Goal: Use online tool/utility: Utilize a website feature to perform a specific function

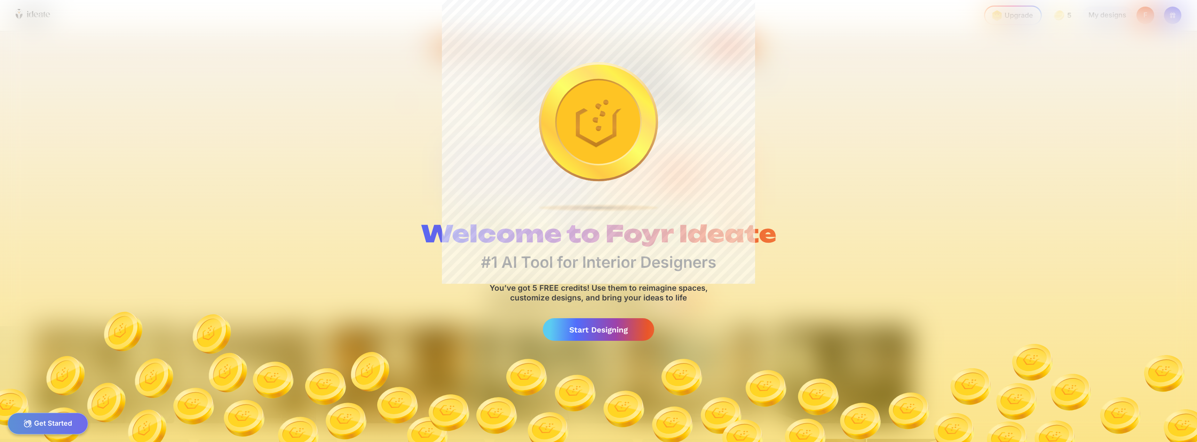
click at [574, 346] on img at bounding box center [598, 370] width 1197 height 144
click at [577, 333] on div "Start Designing" at bounding box center [598, 330] width 111 height 23
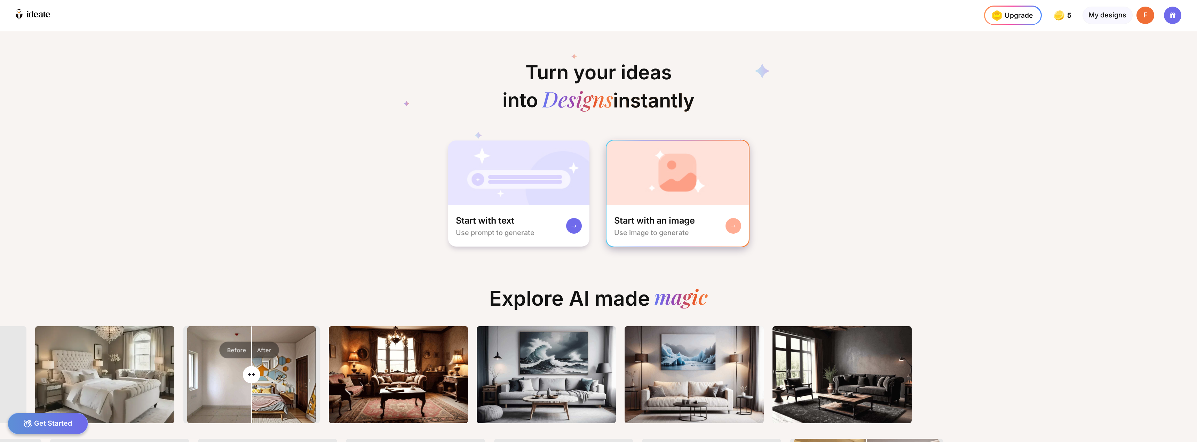
click at [728, 232] on div at bounding box center [734, 226] width 16 height 16
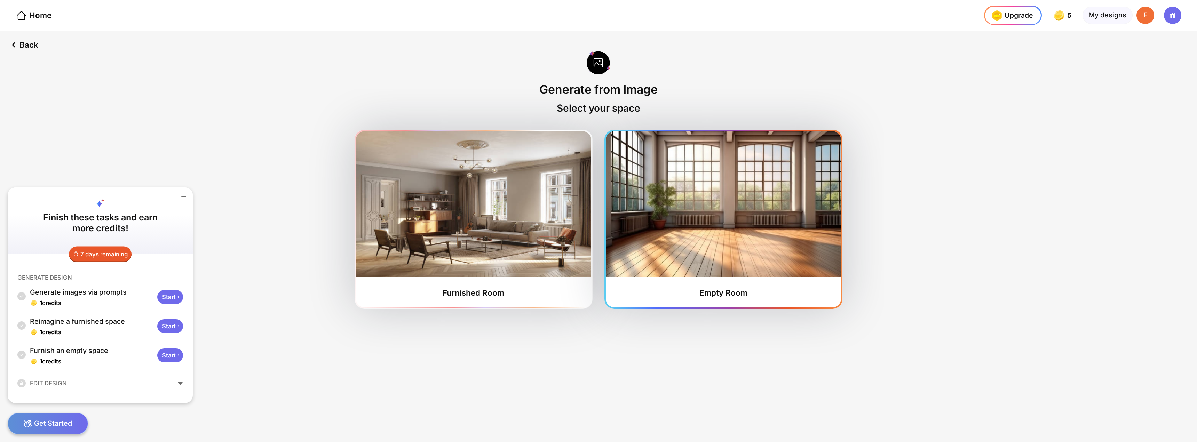
click at [754, 253] on img at bounding box center [723, 204] width 235 height 147
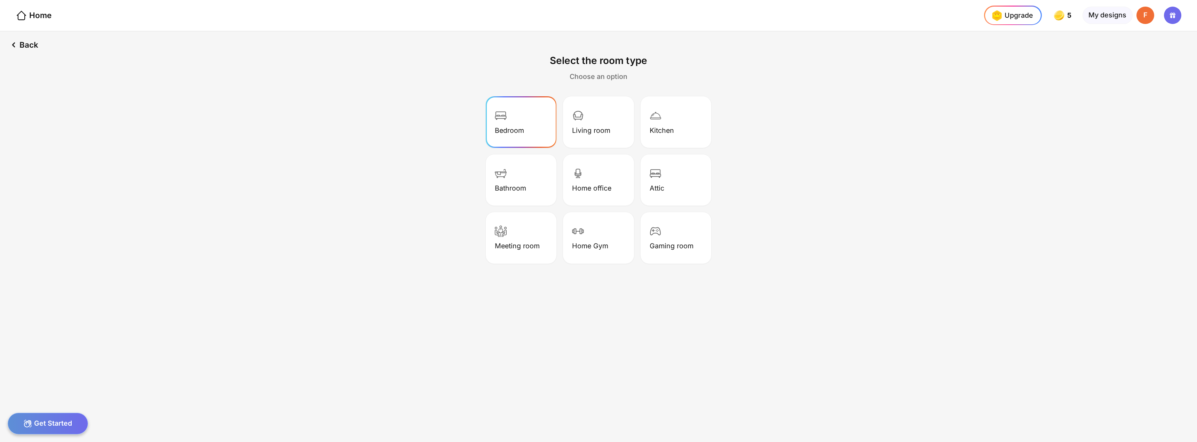
click at [503, 120] on img at bounding box center [501, 116] width 12 height 12
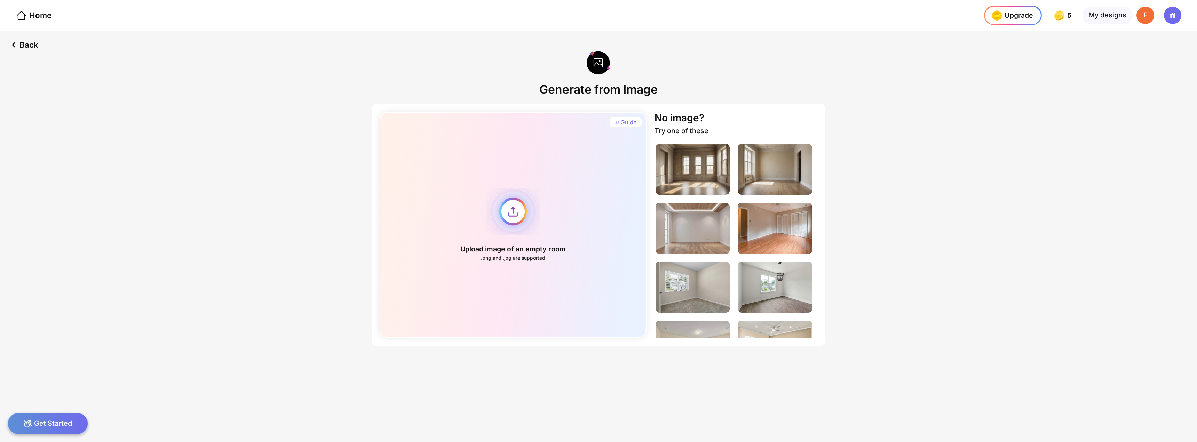
click at [509, 226] on div "Upload image of an empty room .png and .jpg are supported" at bounding box center [513, 225] width 267 height 226
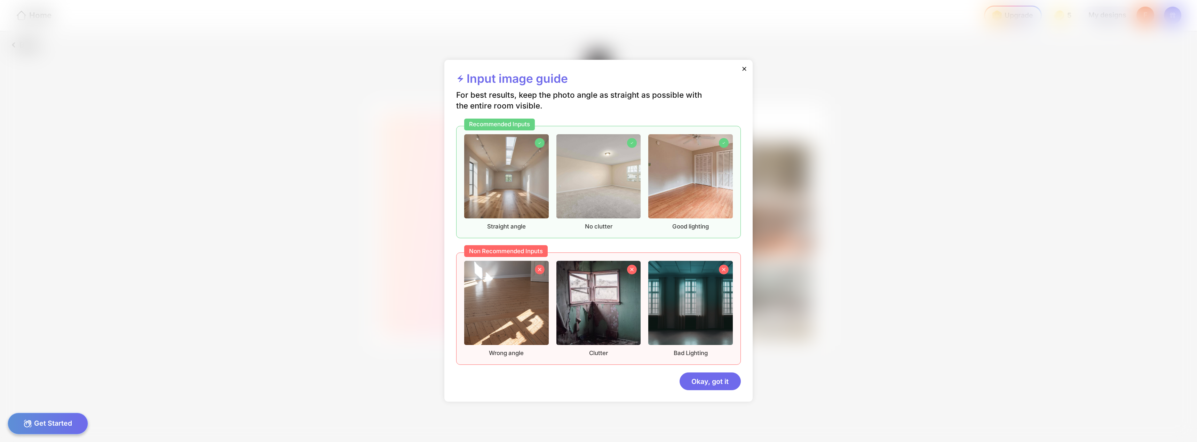
click at [739, 68] on div at bounding box center [744, 69] width 17 height 19
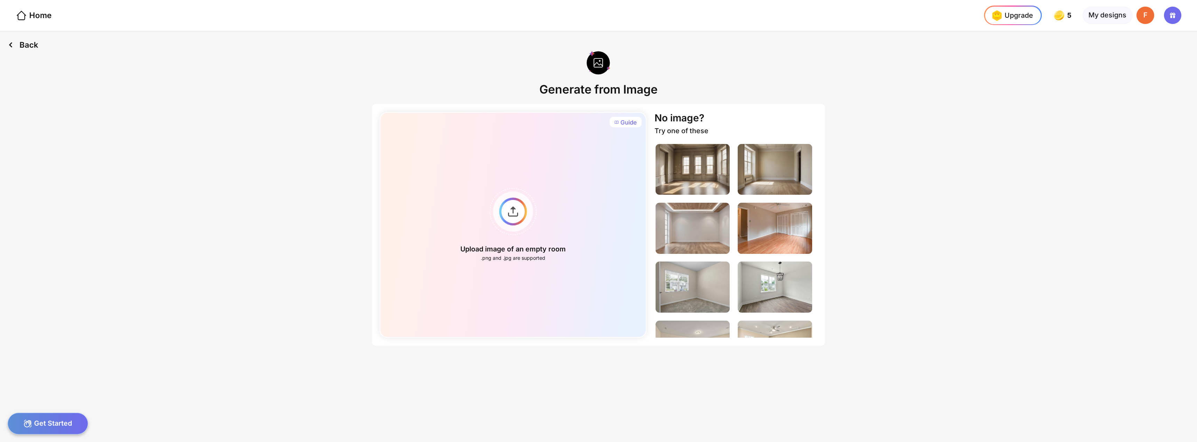
click at [23, 46] on div "Back" at bounding box center [23, 44] width 46 height 27
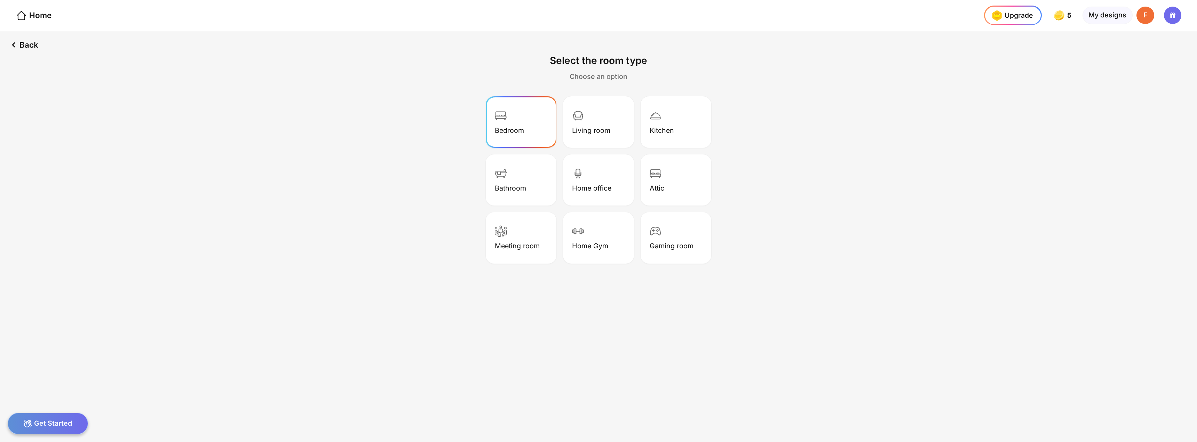
click at [531, 125] on div "Bedroom" at bounding box center [521, 122] width 68 height 49
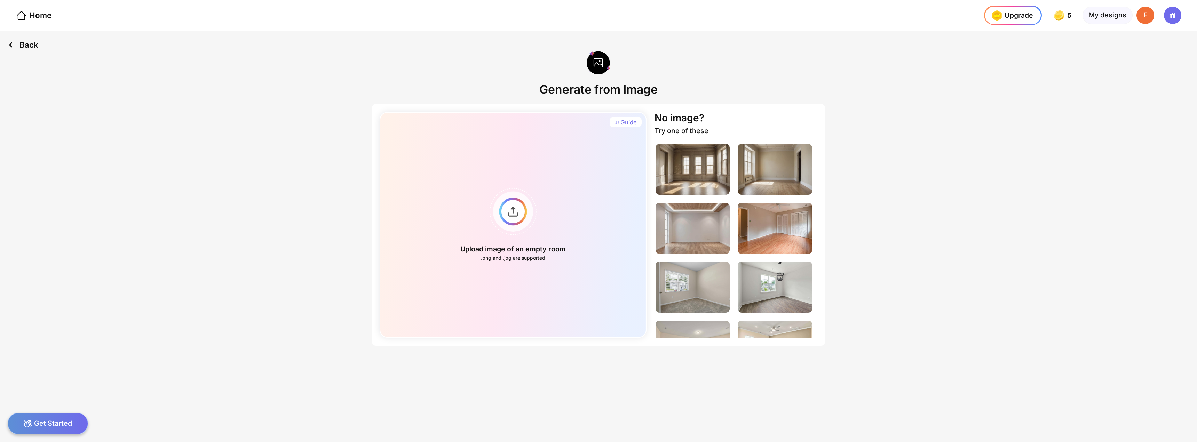
click at [39, 44] on div "Back" at bounding box center [23, 44] width 46 height 27
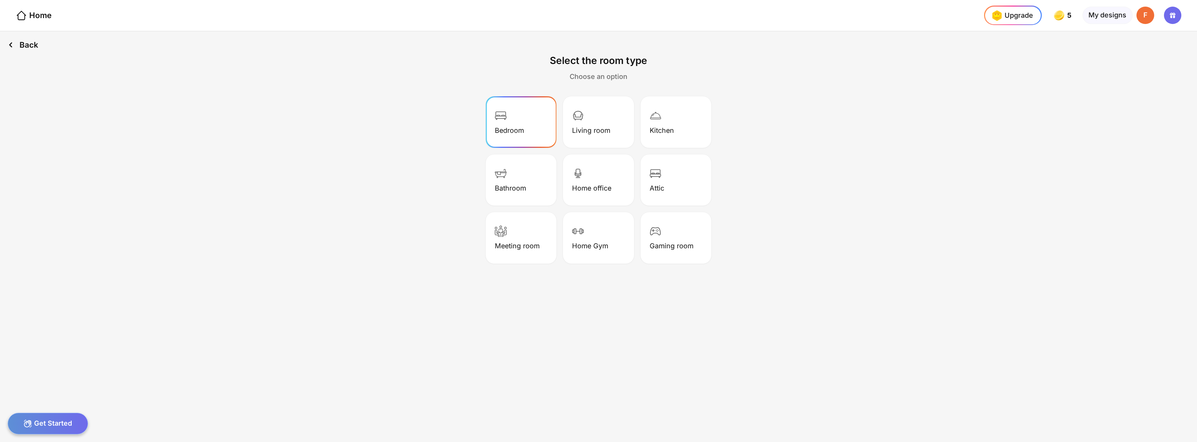
click at [36, 44] on div "Back" at bounding box center [23, 44] width 46 height 27
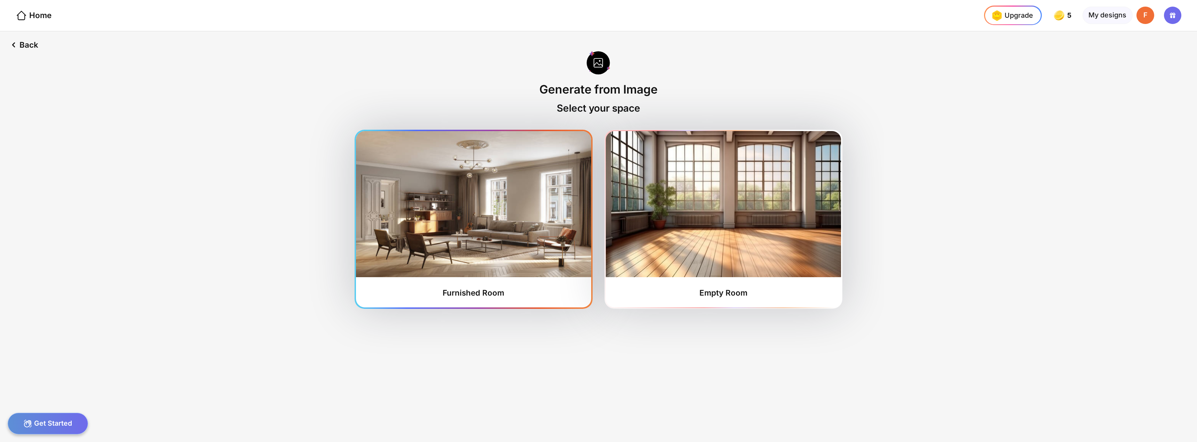
click at [394, 249] on img at bounding box center [473, 204] width 235 height 147
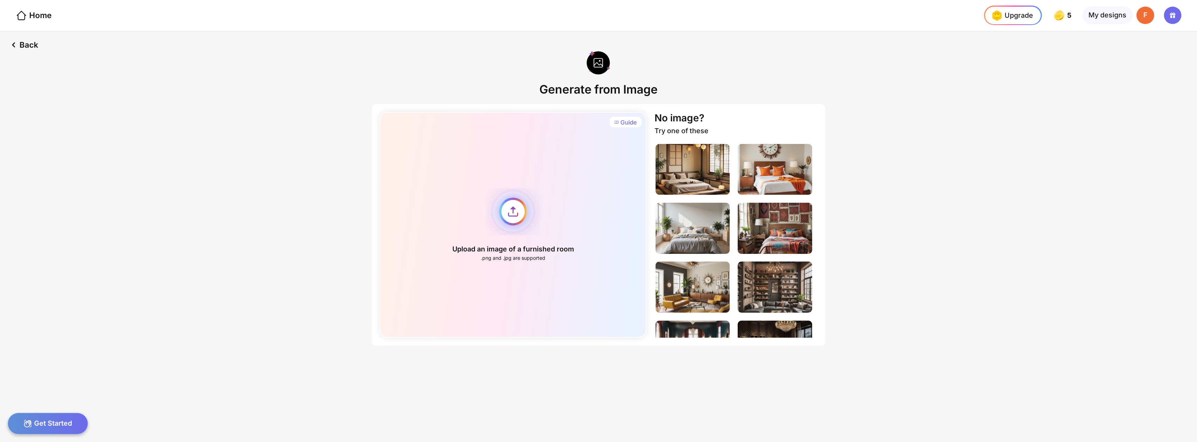
click at [526, 218] on div "Upload an image of a furnished room .png and .jpg are supported" at bounding box center [513, 225] width 267 height 226
